Goal: Task Accomplishment & Management: Manage account settings

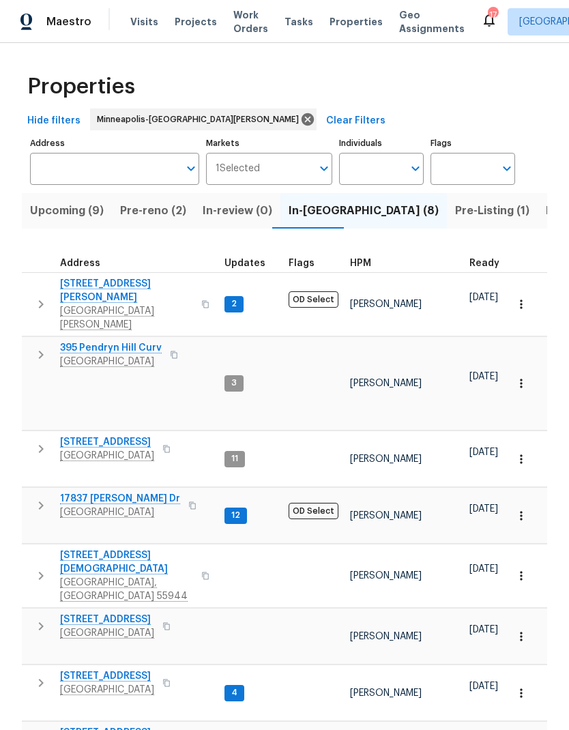
scroll to position [-10, 0]
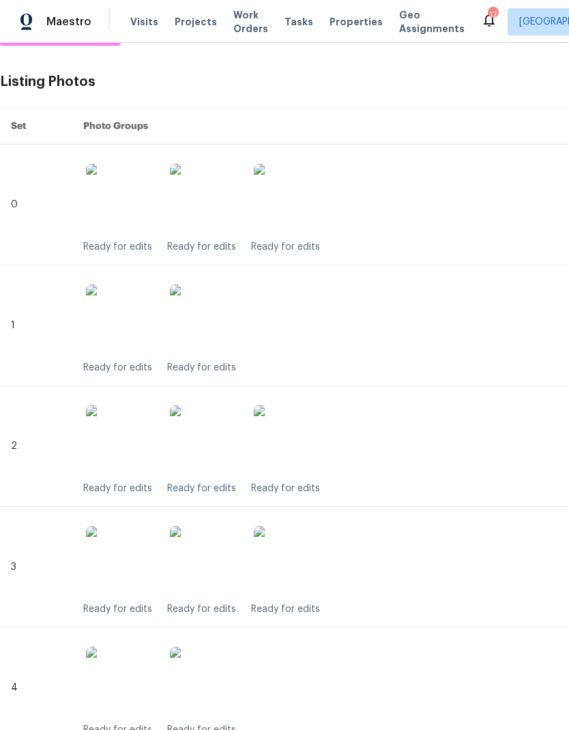
scroll to position [256, -1]
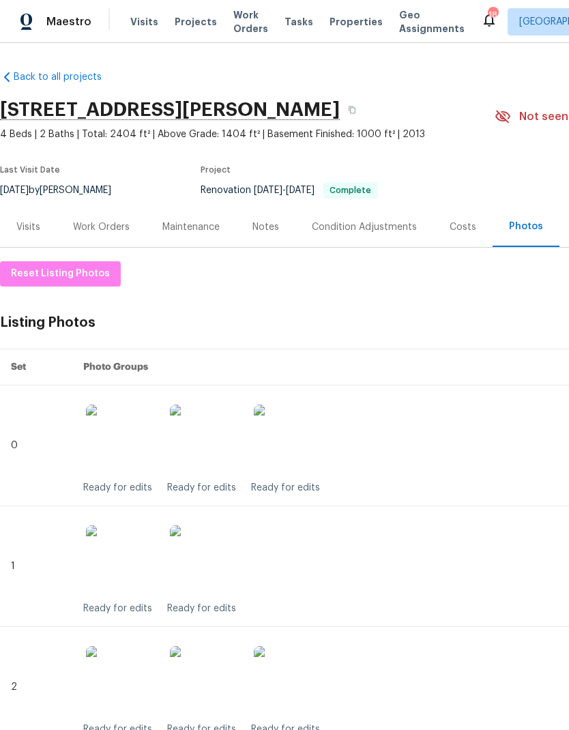
click at [340, 113] on button "button" at bounding box center [352, 110] width 25 height 25
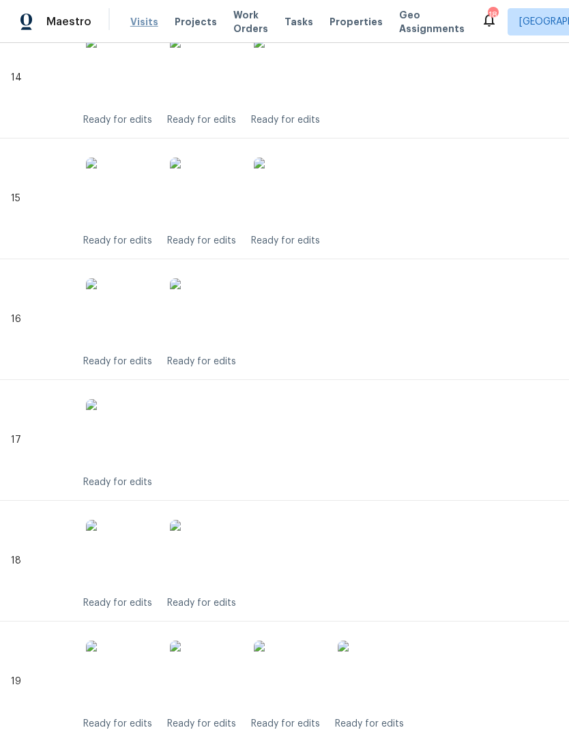
click at [132, 20] on span "Visits" at bounding box center [144, 22] width 28 height 14
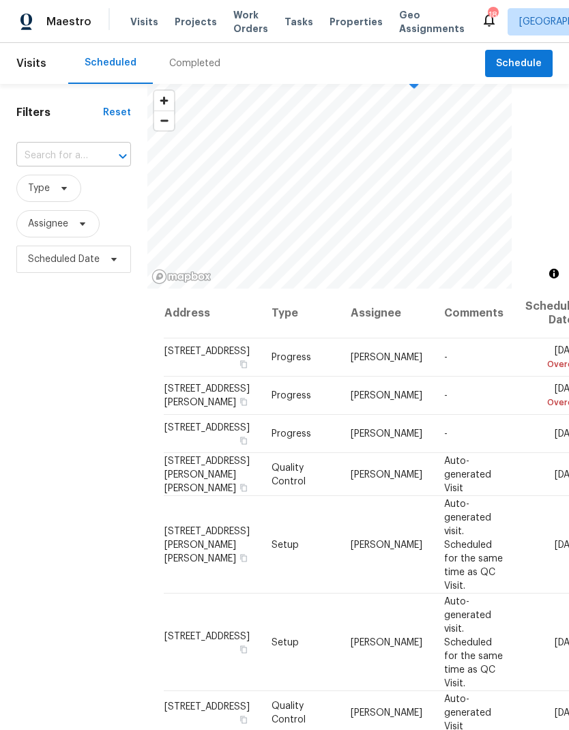
click at [87, 158] on input "text" at bounding box center [54, 155] width 76 height 21
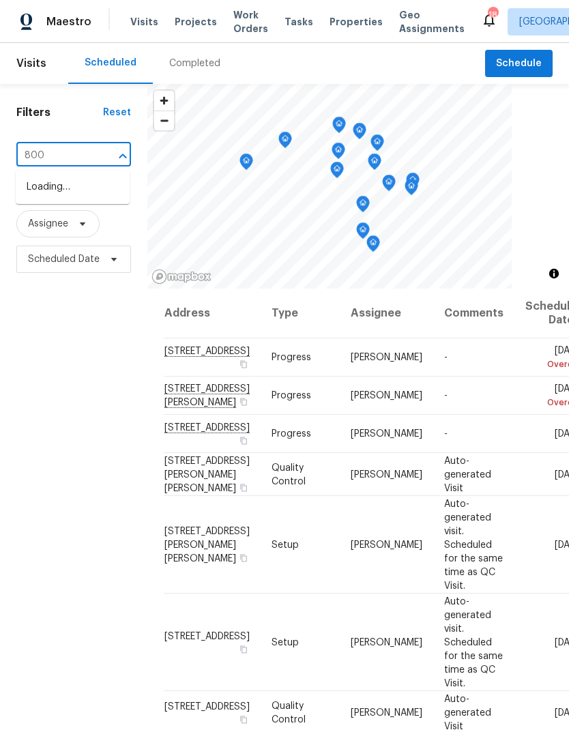
type input "8000"
click at [79, 190] on li "8000 Del Dr N, New Hope, MN 55428" at bounding box center [73, 187] width 114 height 23
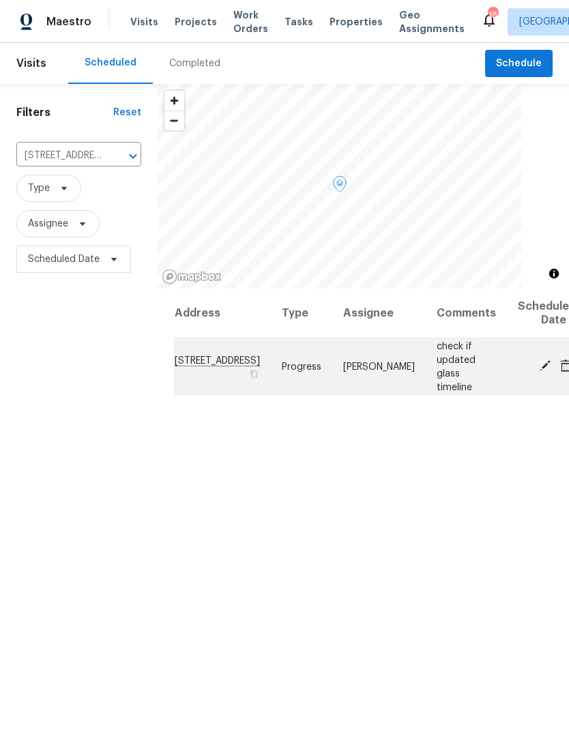
click at [539, 364] on icon at bounding box center [545, 366] width 12 height 12
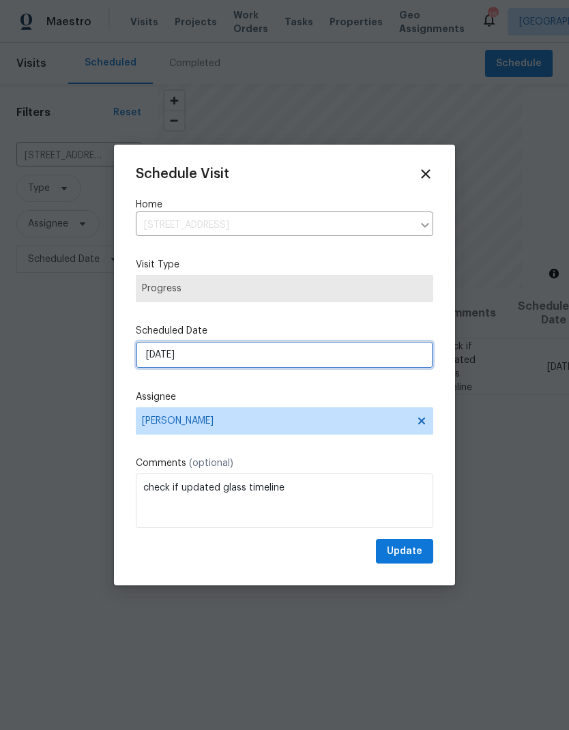
click at [233, 358] on input "9/17/2025" at bounding box center [284, 354] width 297 height 27
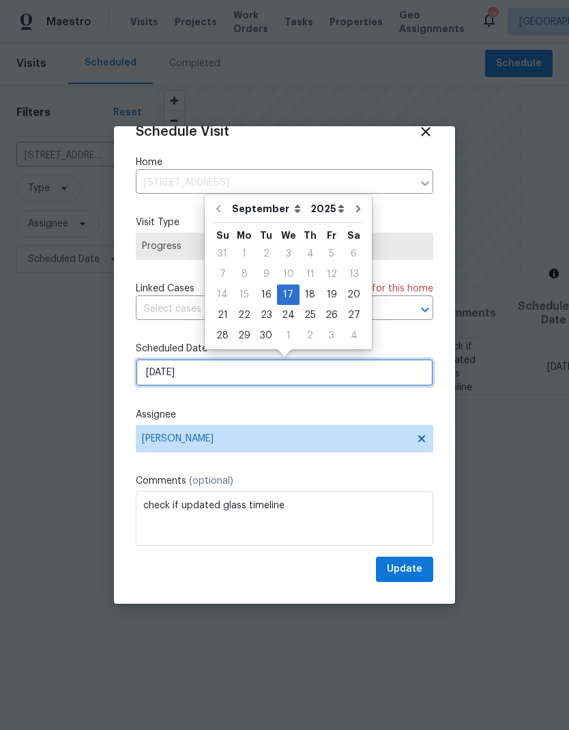
scroll to position [27, 0]
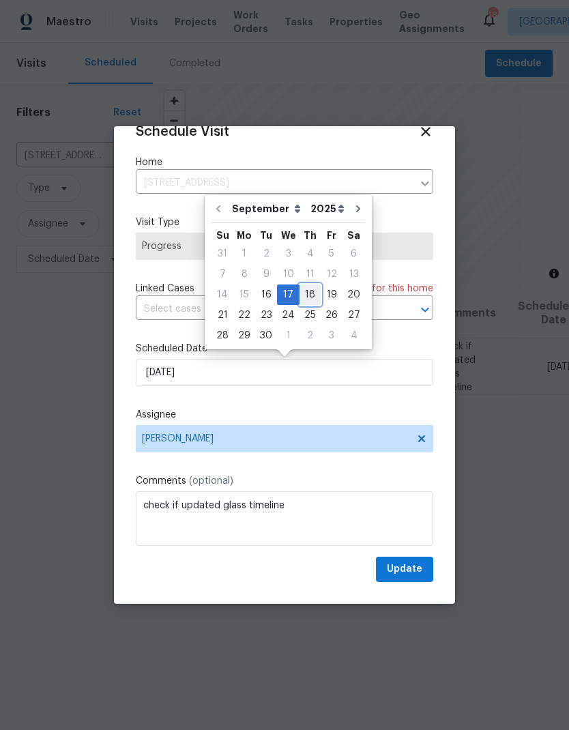
click at [308, 291] on div "18" at bounding box center [309, 294] width 21 height 19
type input "9/18/2025"
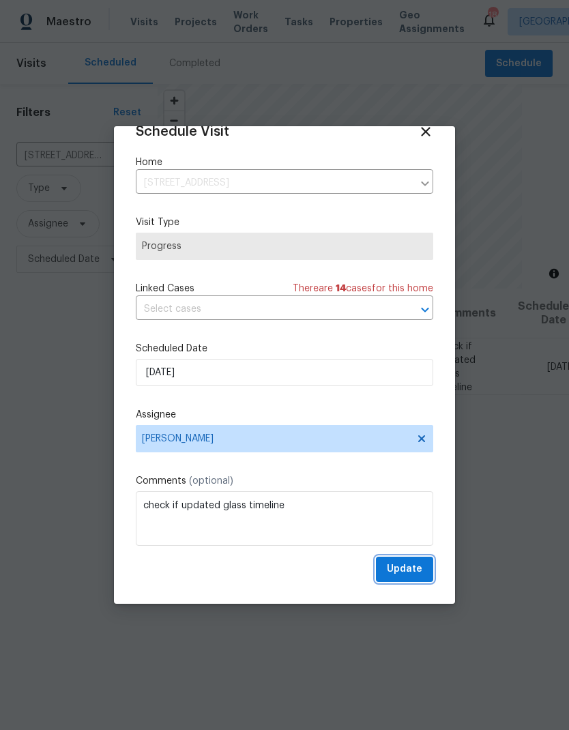
click at [413, 568] on span "Update" at bounding box center [404, 569] width 35 height 17
